Goal: Book appointment/travel/reservation

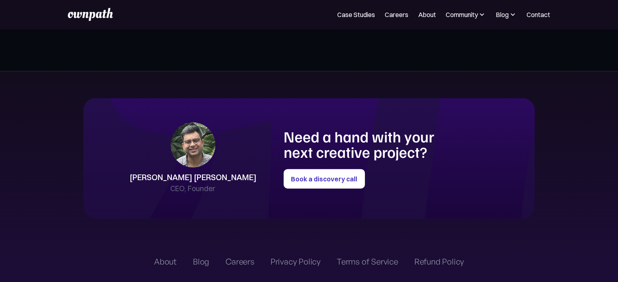
scroll to position [1791, 0]
click at [326, 181] on link "Book a discovery call" at bounding box center [323, 178] width 81 height 19
click at [313, 174] on link "Book a discovery call" at bounding box center [323, 178] width 81 height 19
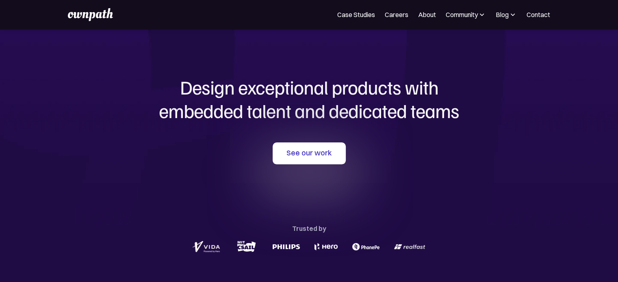
scroll to position [0, 0]
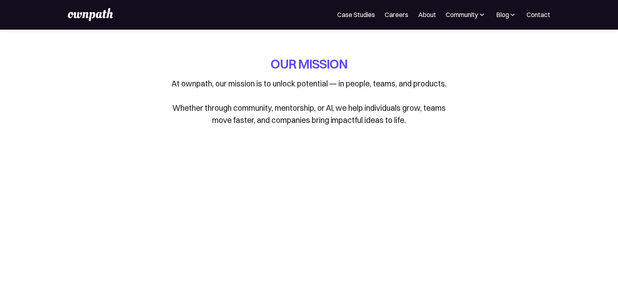
click at [88, 13] on img at bounding box center [90, 14] width 45 height 13
